Goal: Task Accomplishment & Management: Use online tool/utility

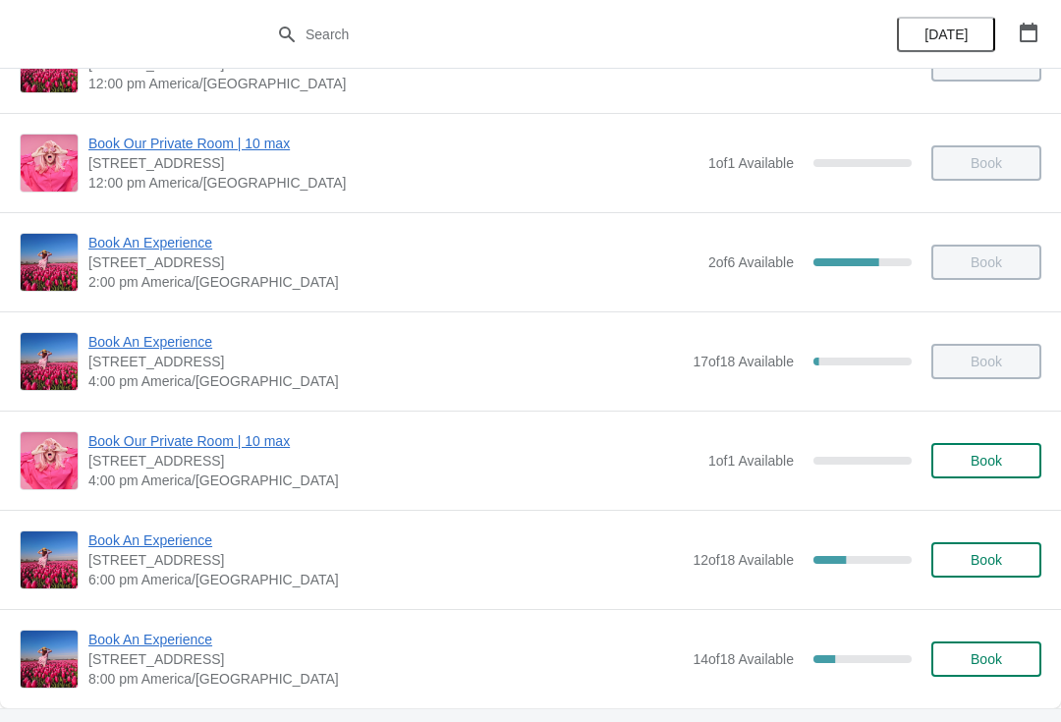
scroll to position [301, 0]
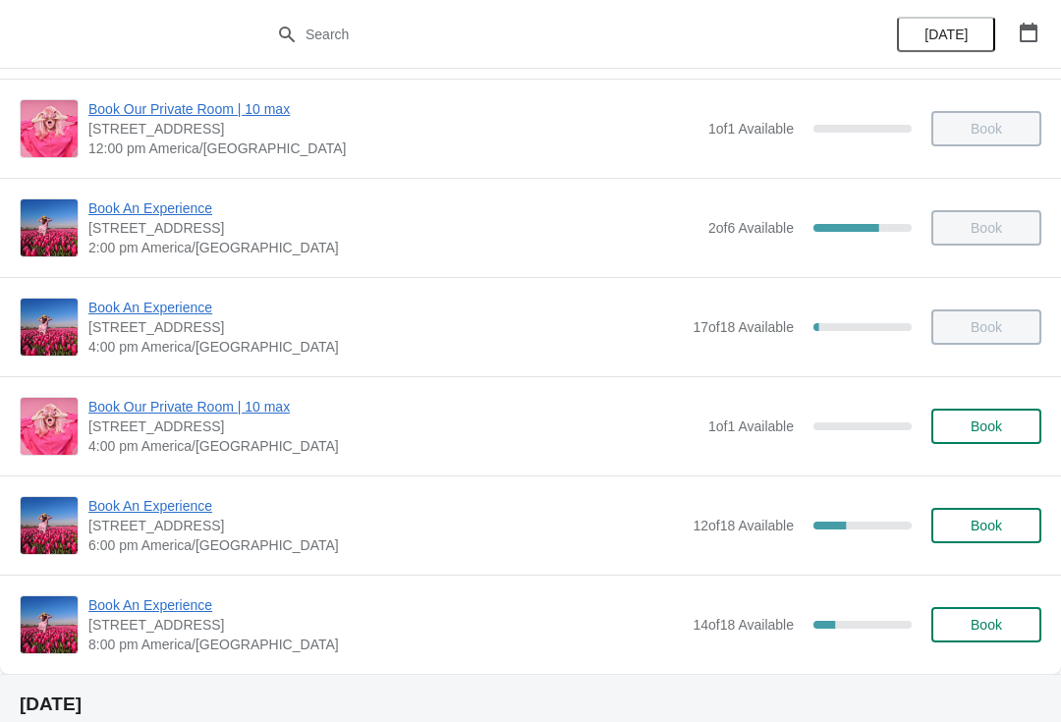
click at [182, 504] on span "Book An Experience" at bounding box center [385, 506] width 594 height 20
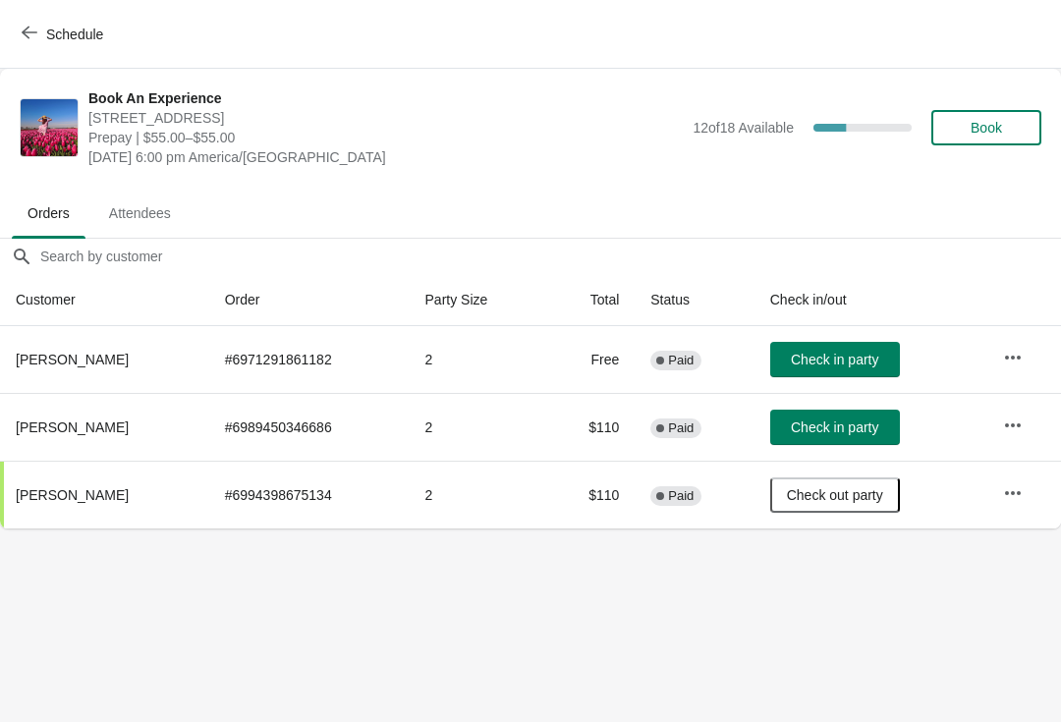
click at [830, 360] on span "Check in party" at bounding box center [834, 360] width 87 height 16
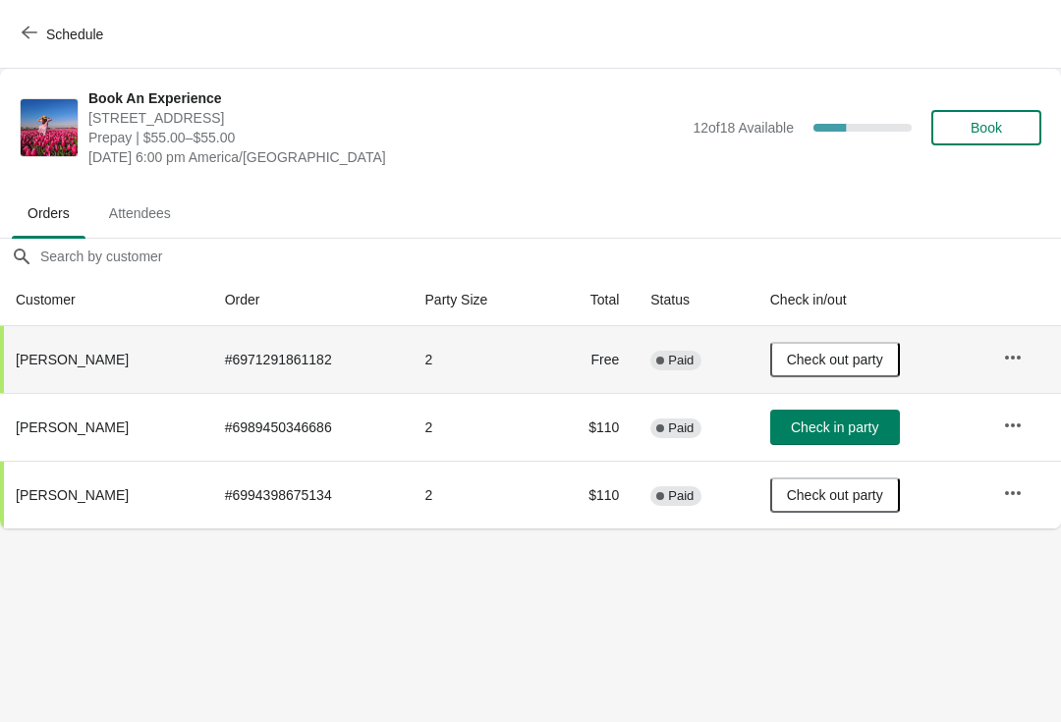
click at [19, 40] on button "Schedule" at bounding box center [64, 34] width 109 height 35
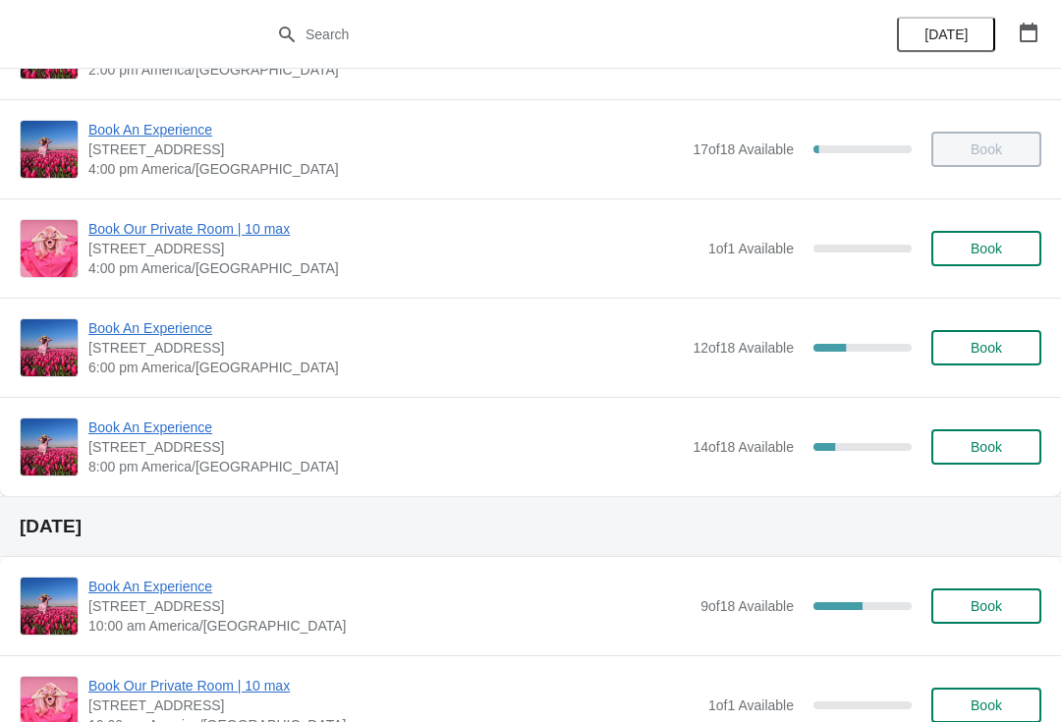
scroll to position [477, 0]
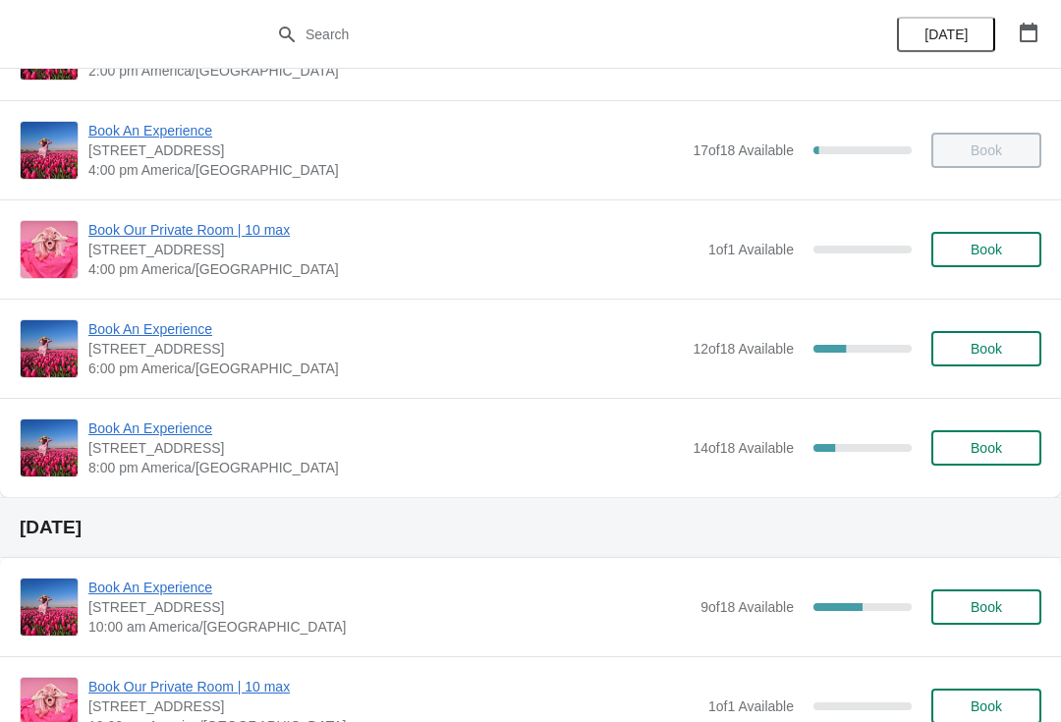
click at [168, 426] on span "Book An Experience" at bounding box center [385, 428] width 594 height 20
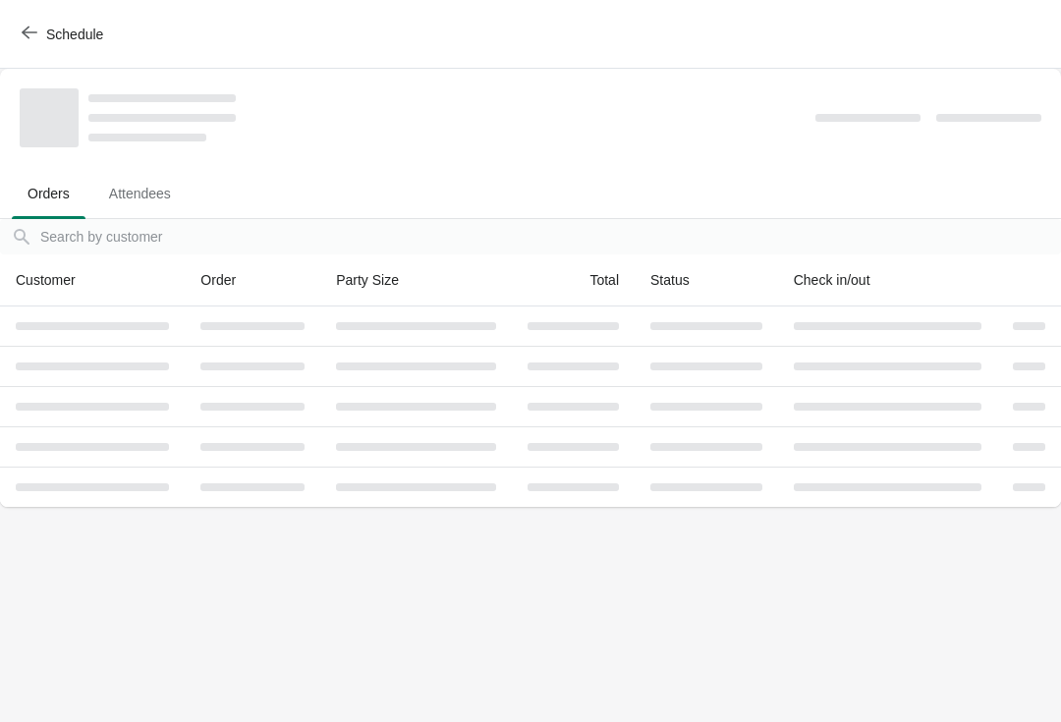
scroll to position [0, 0]
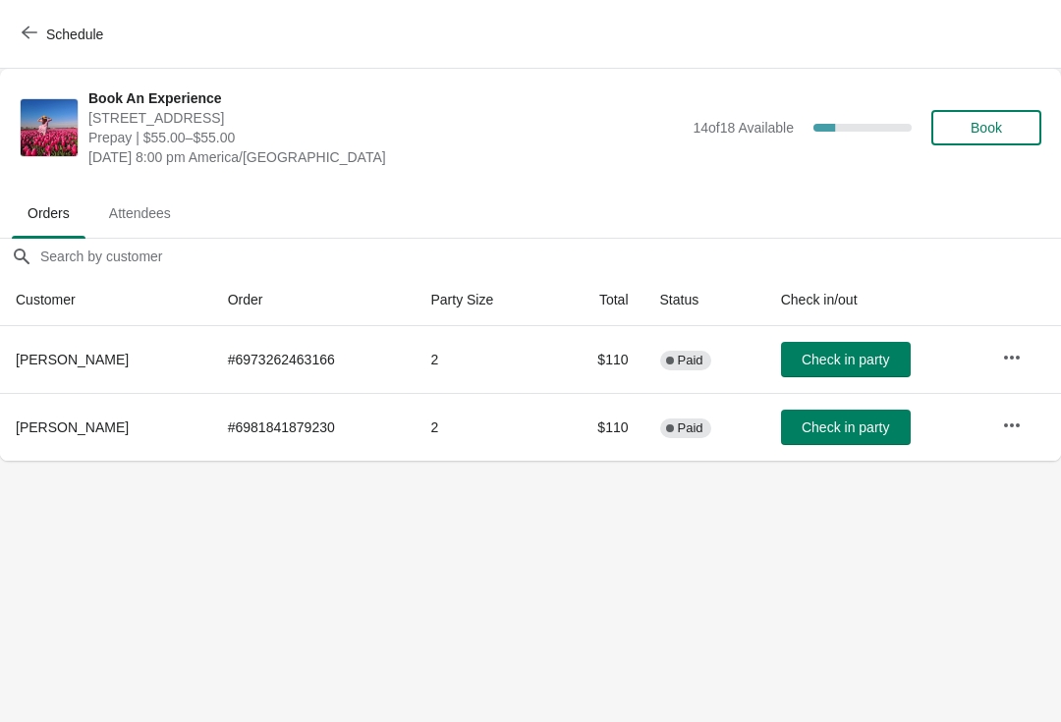
click at [14, 30] on button "Schedule" at bounding box center [64, 34] width 109 height 35
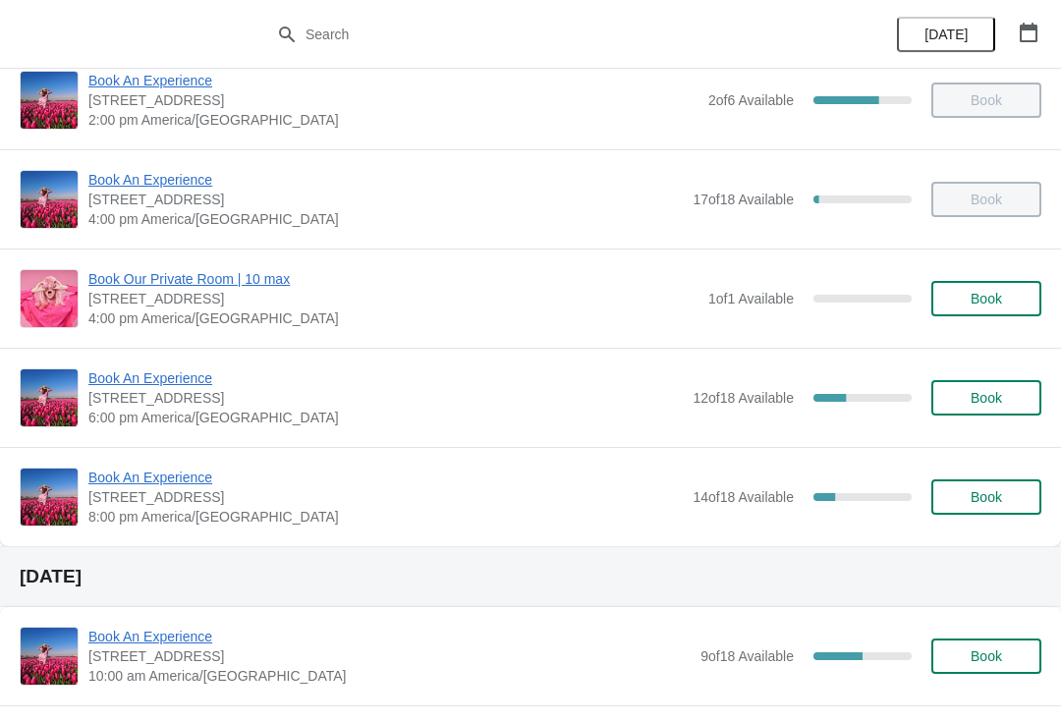
scroll to position [427, 0]
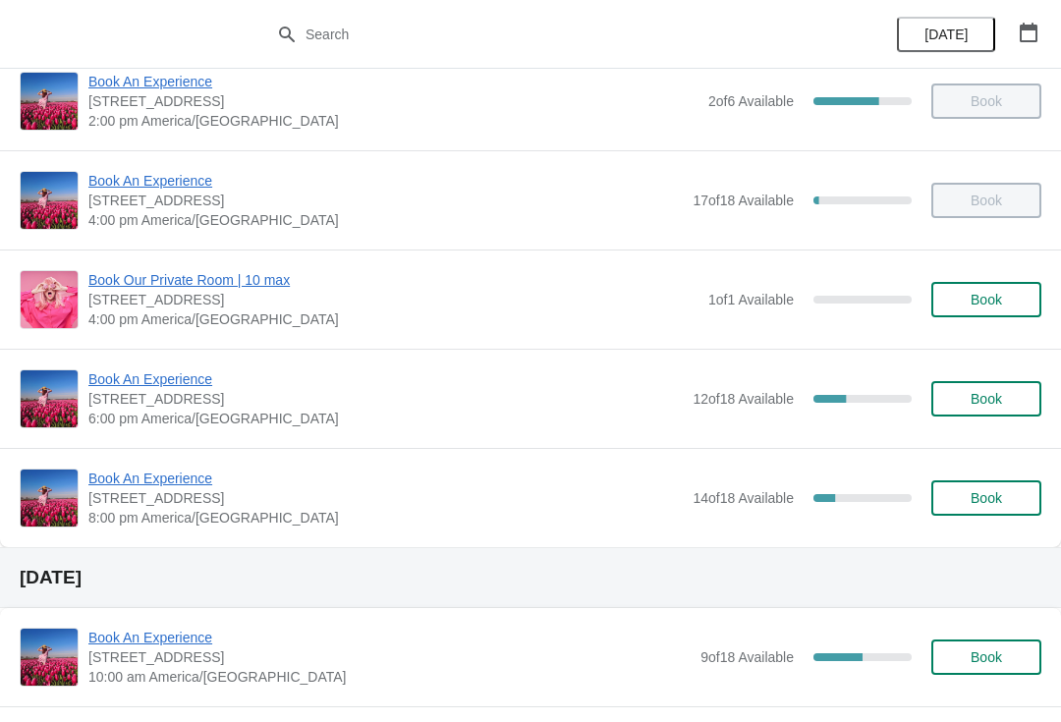
click at [157, 365] on div "Book An Experience [STREET_ADDRESS] 6:00 pm [GEOGRAPHIC_DATA]/[GEOGRAPHIC_DATA]…" at bounding box center [530, 398] width 1061 height 99
click at [180, 374] on span "Book An Experience" at bounding box center [385, 379] width 594 height 20
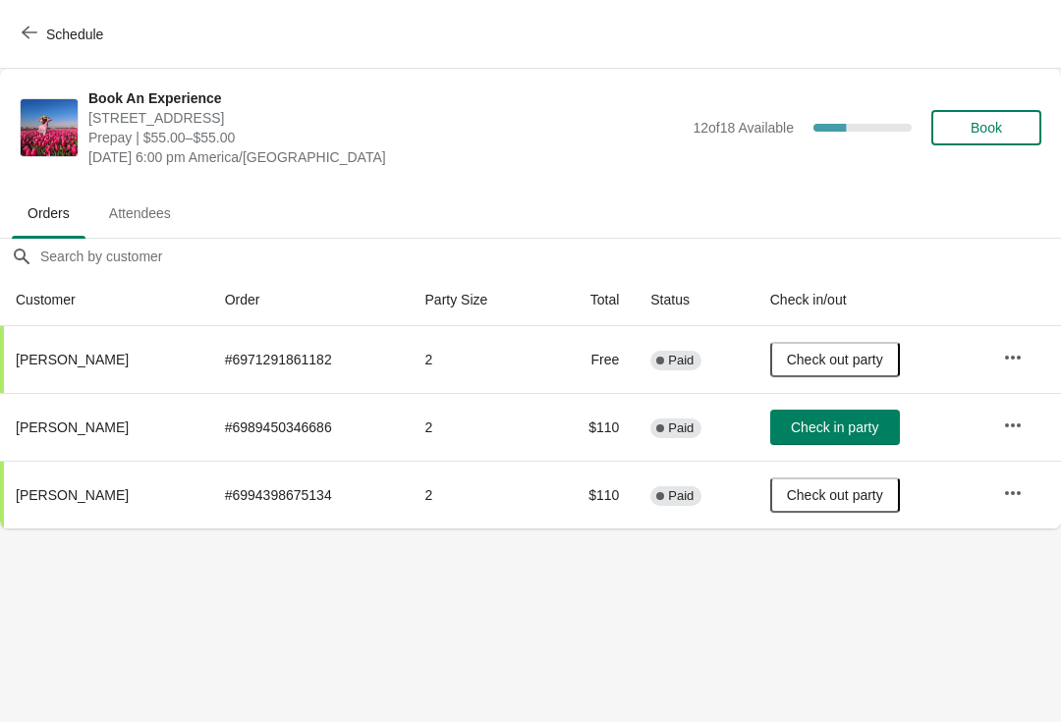
click at [19, 25] on button "Schedule" at bounding box center [64, 34] width 109 height 35
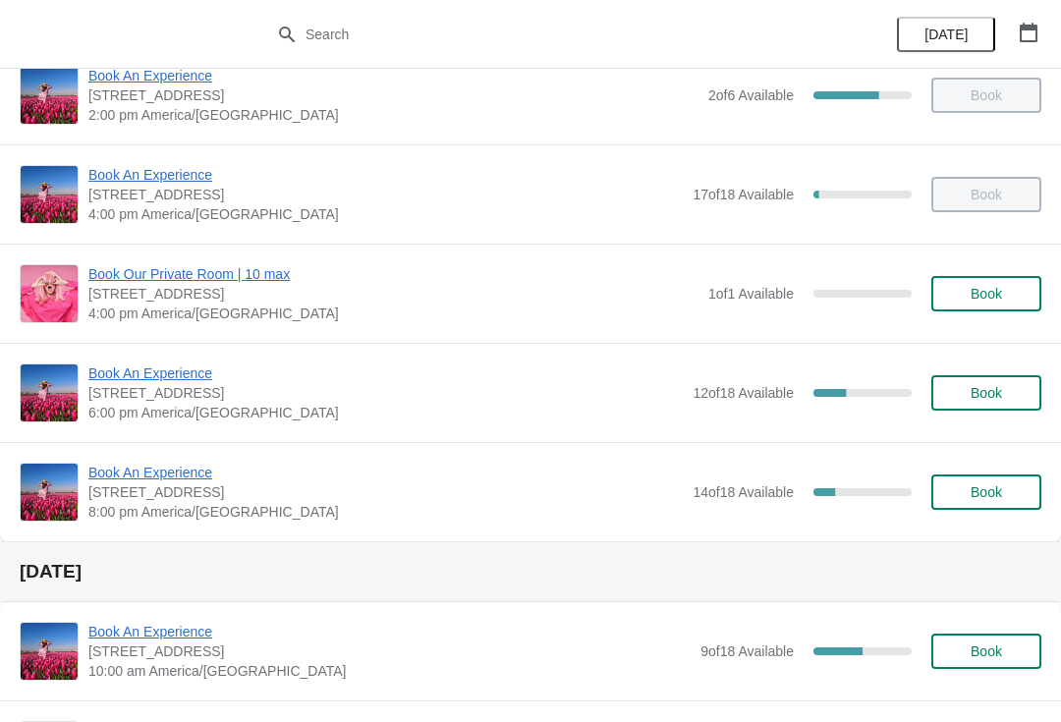
scroll to position [532, 0]
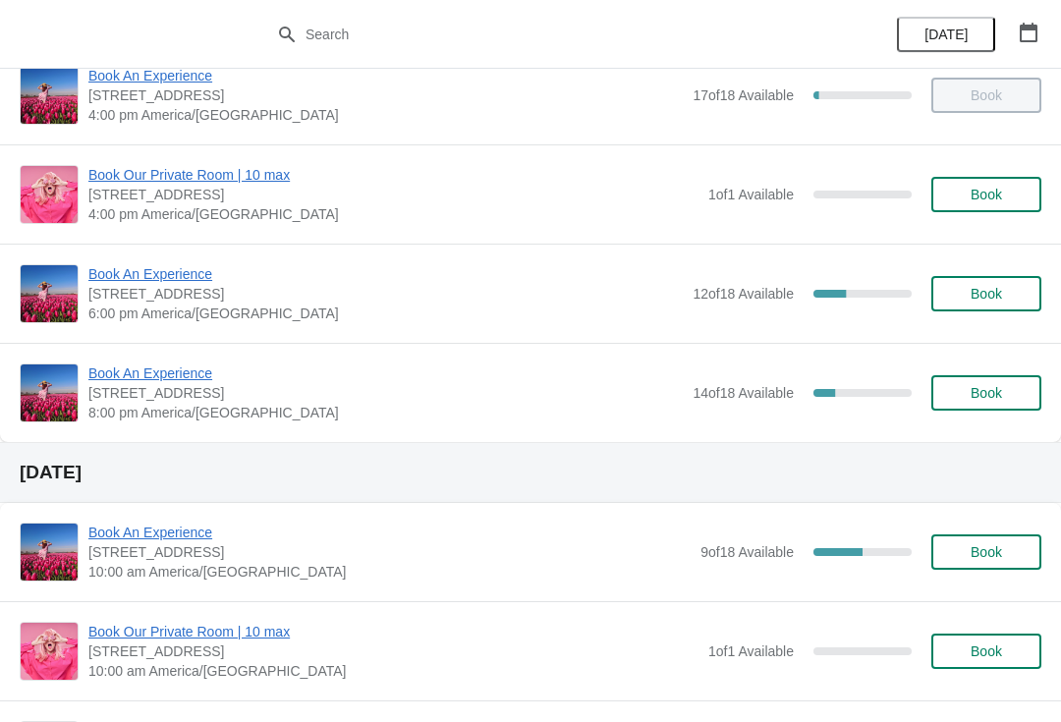
click at [163, 376] on span "Book An Experience" at bounding box center [385, 373] width 594 height 20
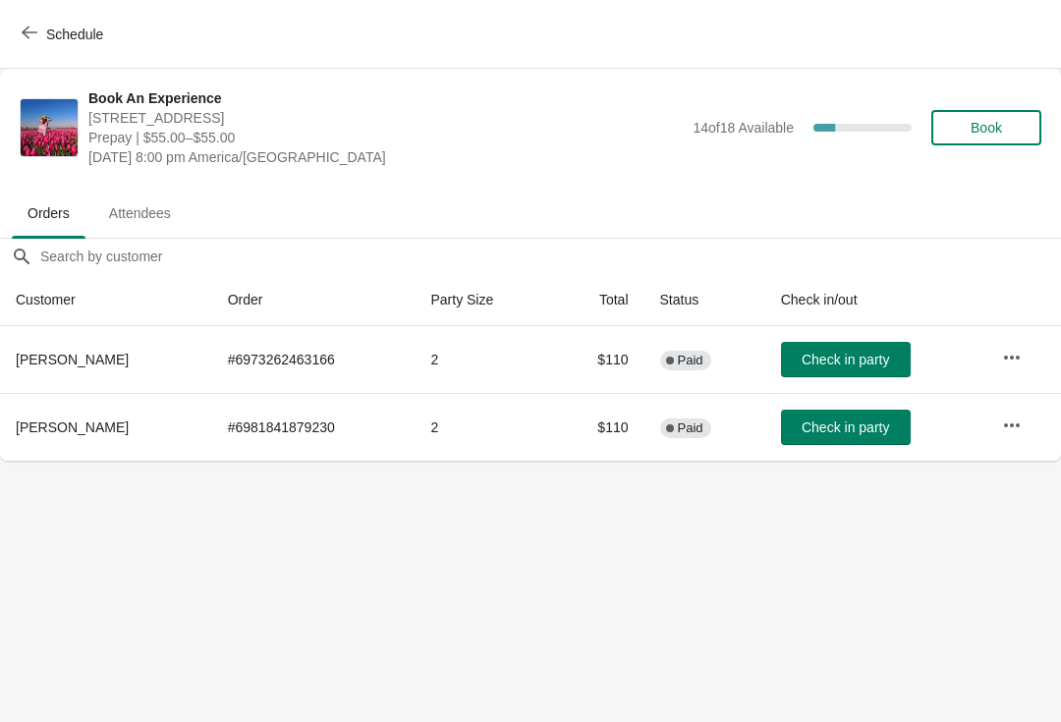
click at [18, 39] on button "Schedule" at bounding box center [64, 34] width 109 height 35
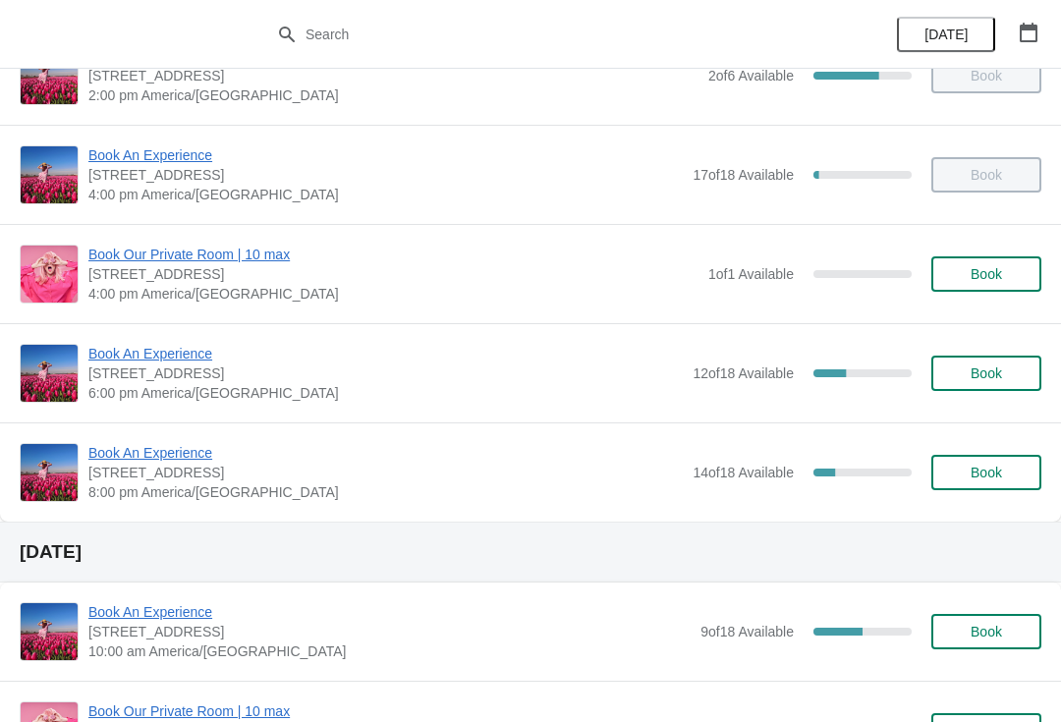
scroll to position [454, 0]
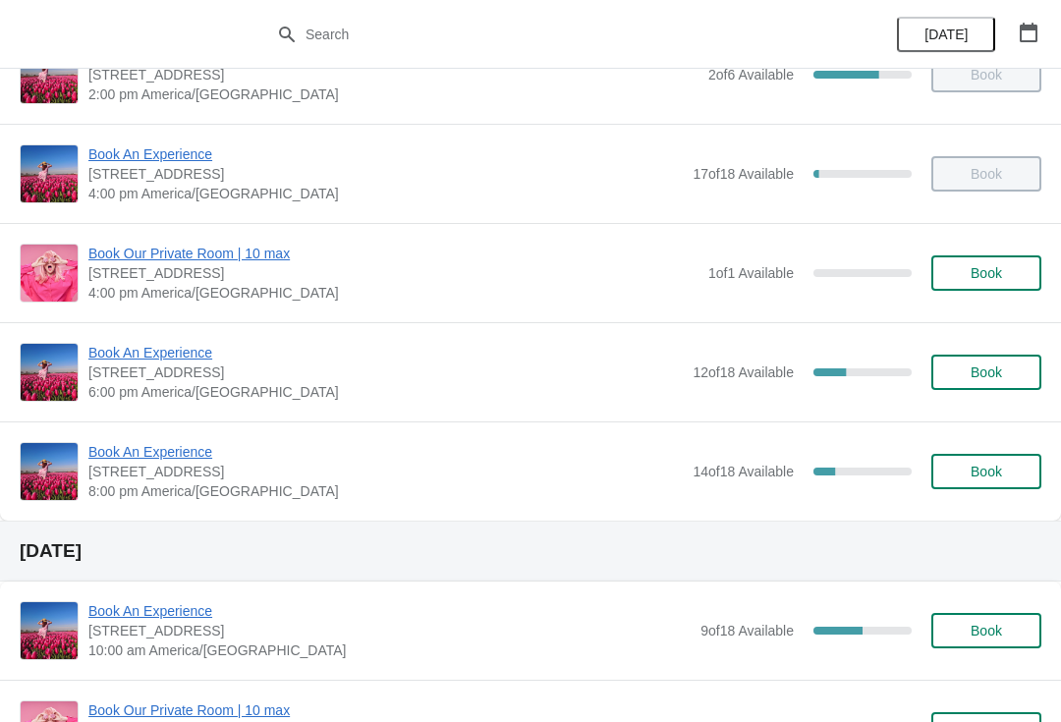
click at [132, 355] on span "Book An Experience" at bounding box center [385, 353] width 594 height 20
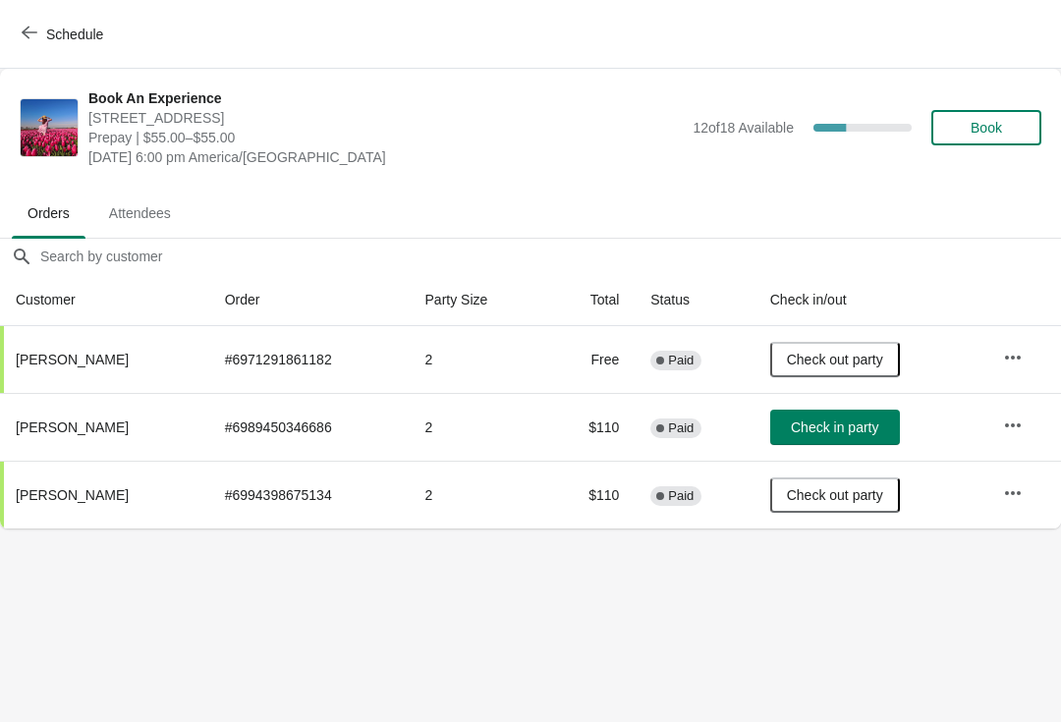
scroll to position [0, 0]
click at [854, 433] on span "Check in party" at bounding box center [834, 427] width 87 height 16
